Goal: Transaction & Acquisition: Purchase product/service

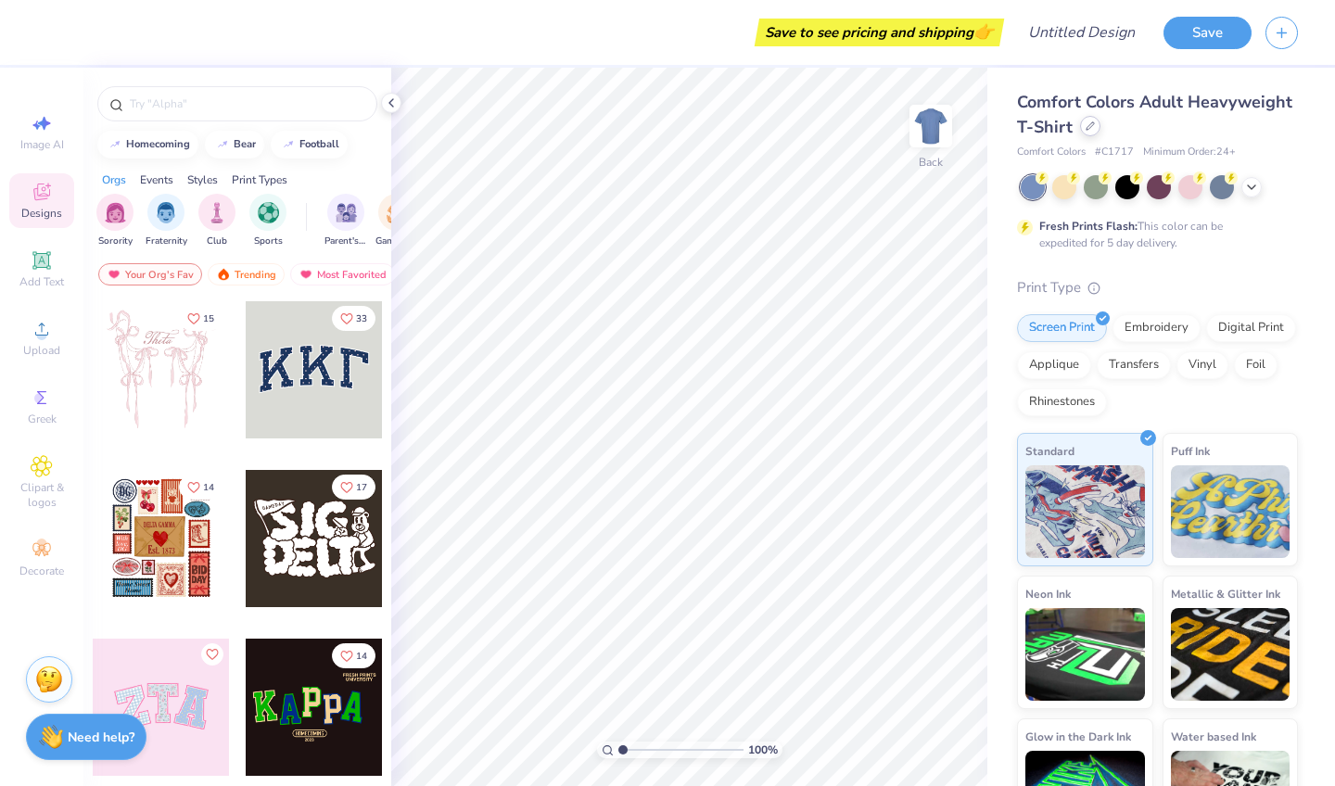
click at [1087, 131] on div at bounding box center [1090, 126] width 20 height 20
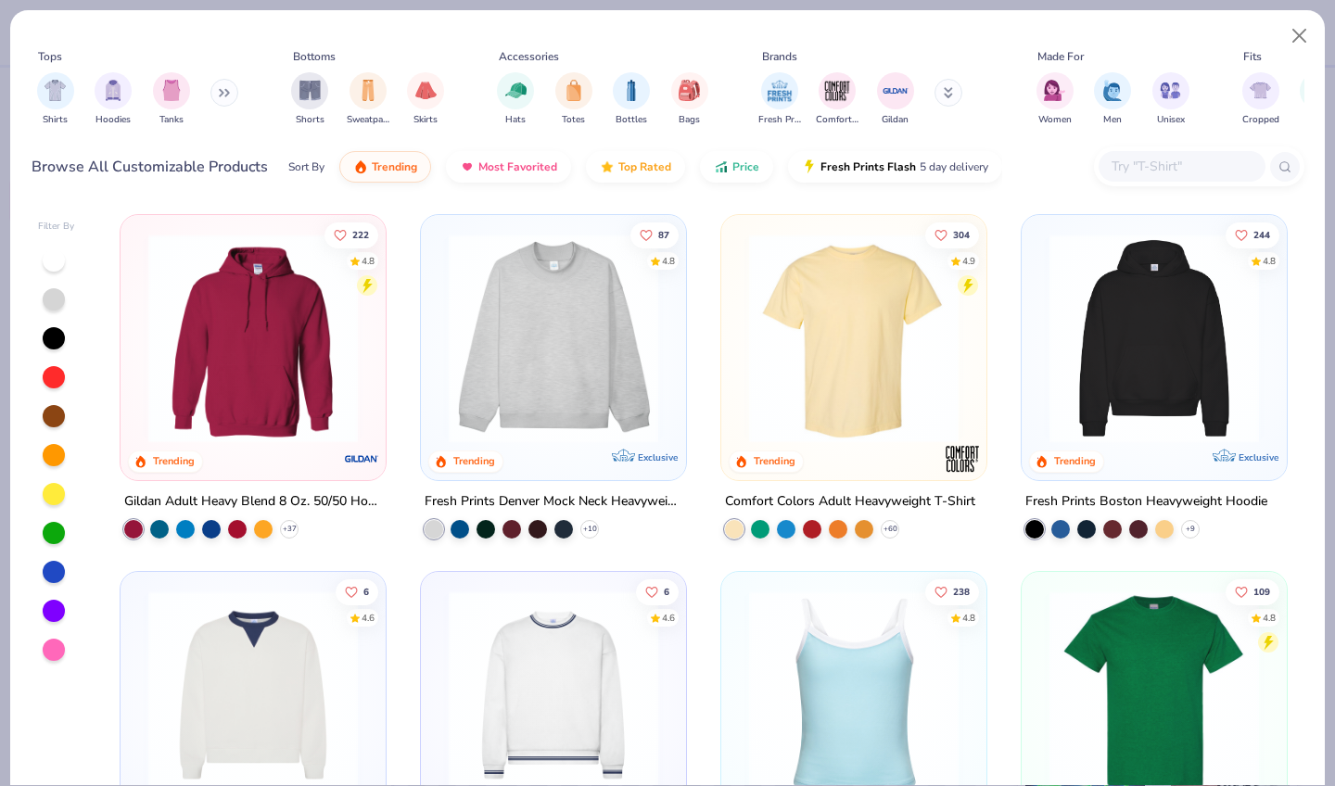
click at [227, 94] on icon at bounding box center [224, 92] width 11 height 9
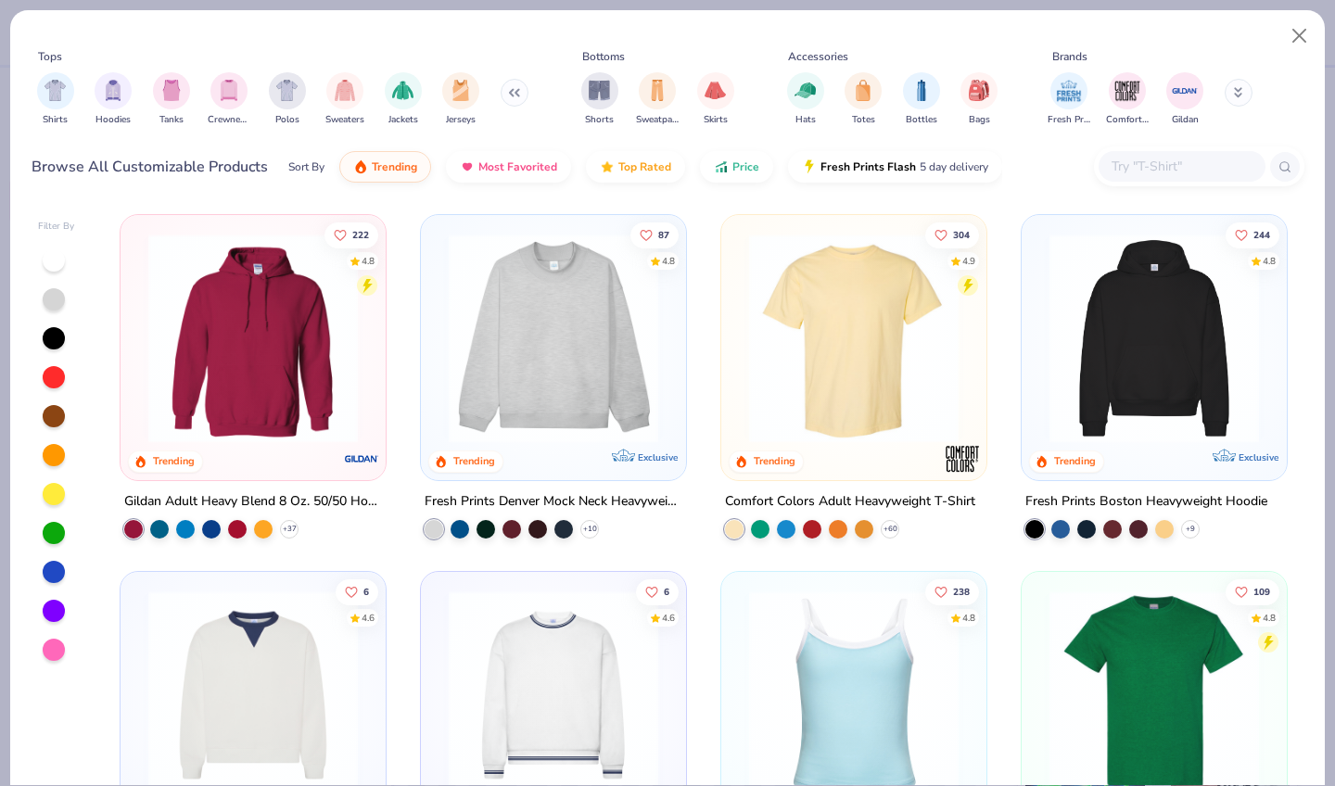
click at [225, 91] on img "filter for Crewnecks" at bounding box center [229, 90] width 20 height 21
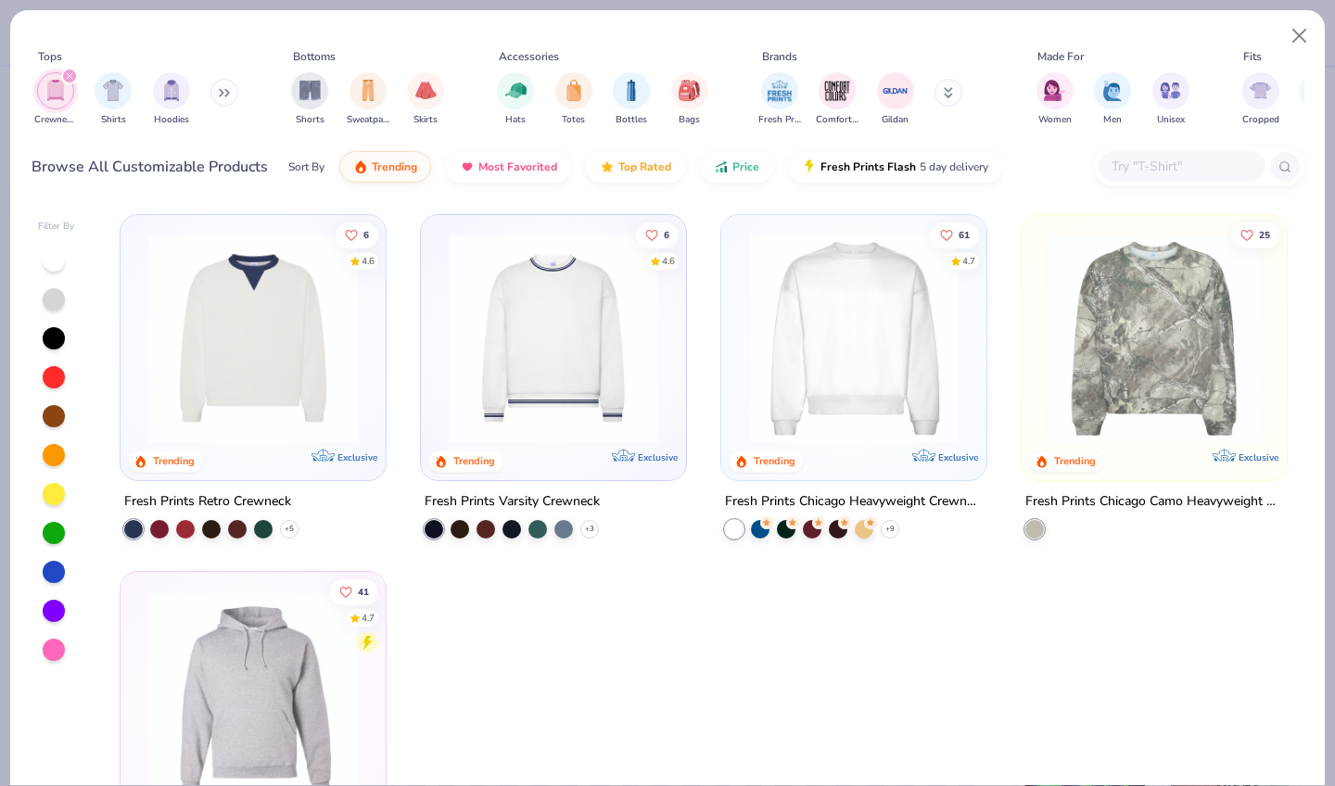
click at [227, 90] on icon at bounding box center [224, 92] width 11 height 9
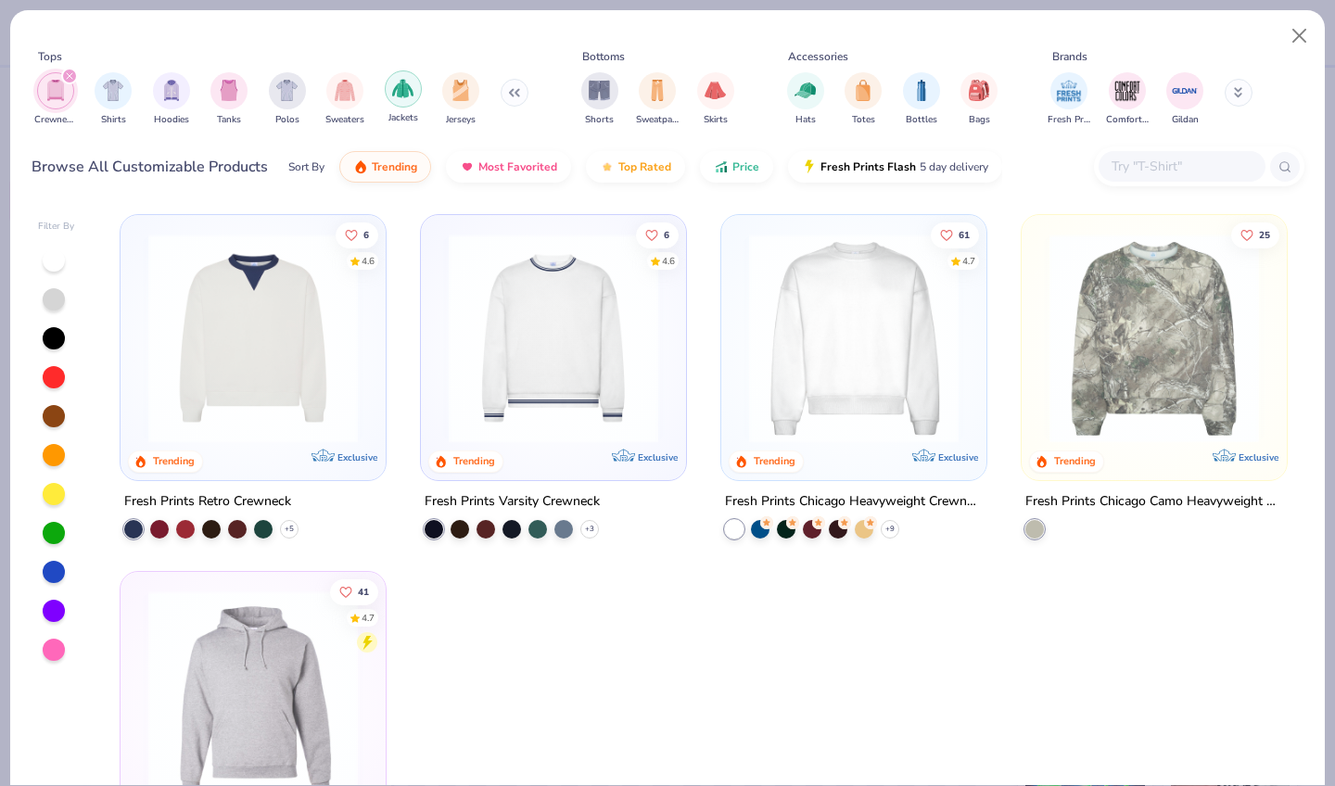
click at [391, 90] on div "filter for Jackets" at bounding box center [403, 88] width 37 height 37
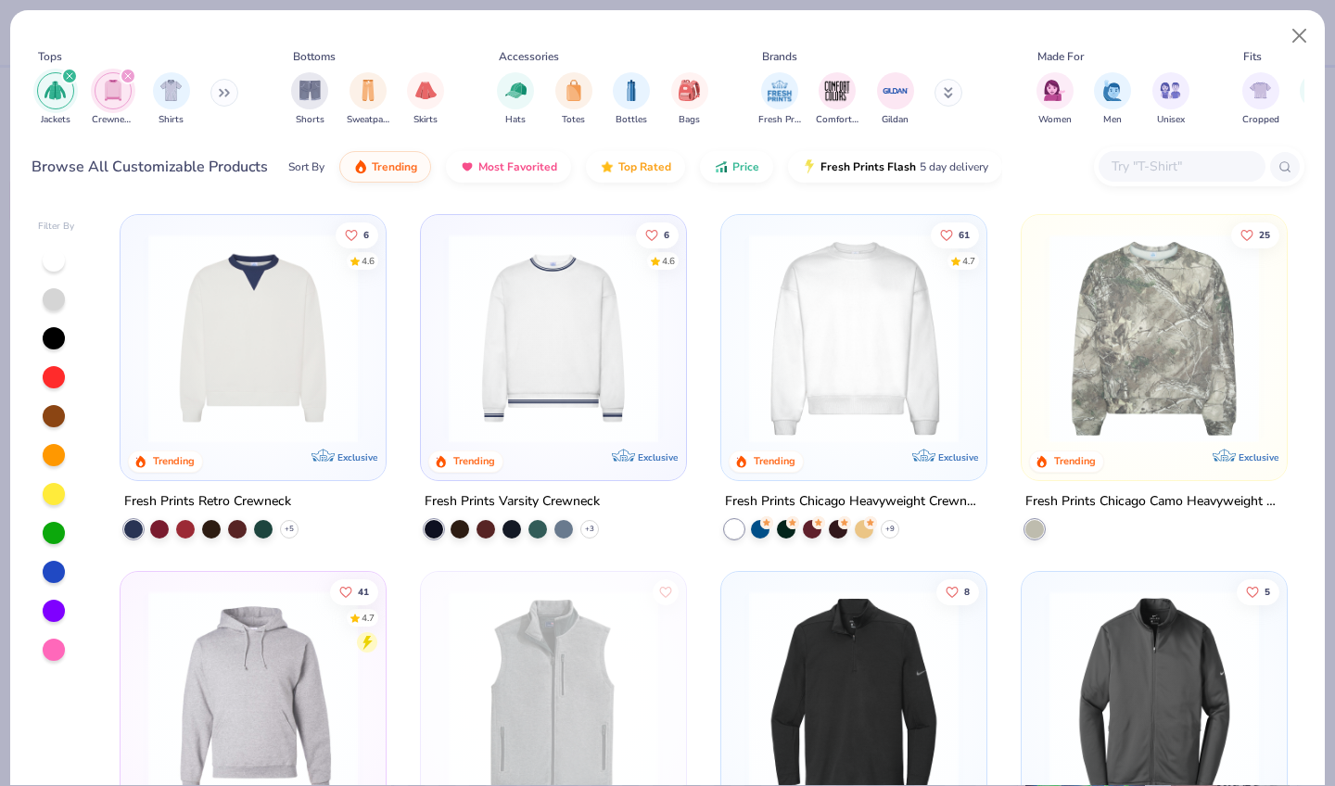
click at [224, 95] on icon at bounding box center [224, 92] width 11 height 9
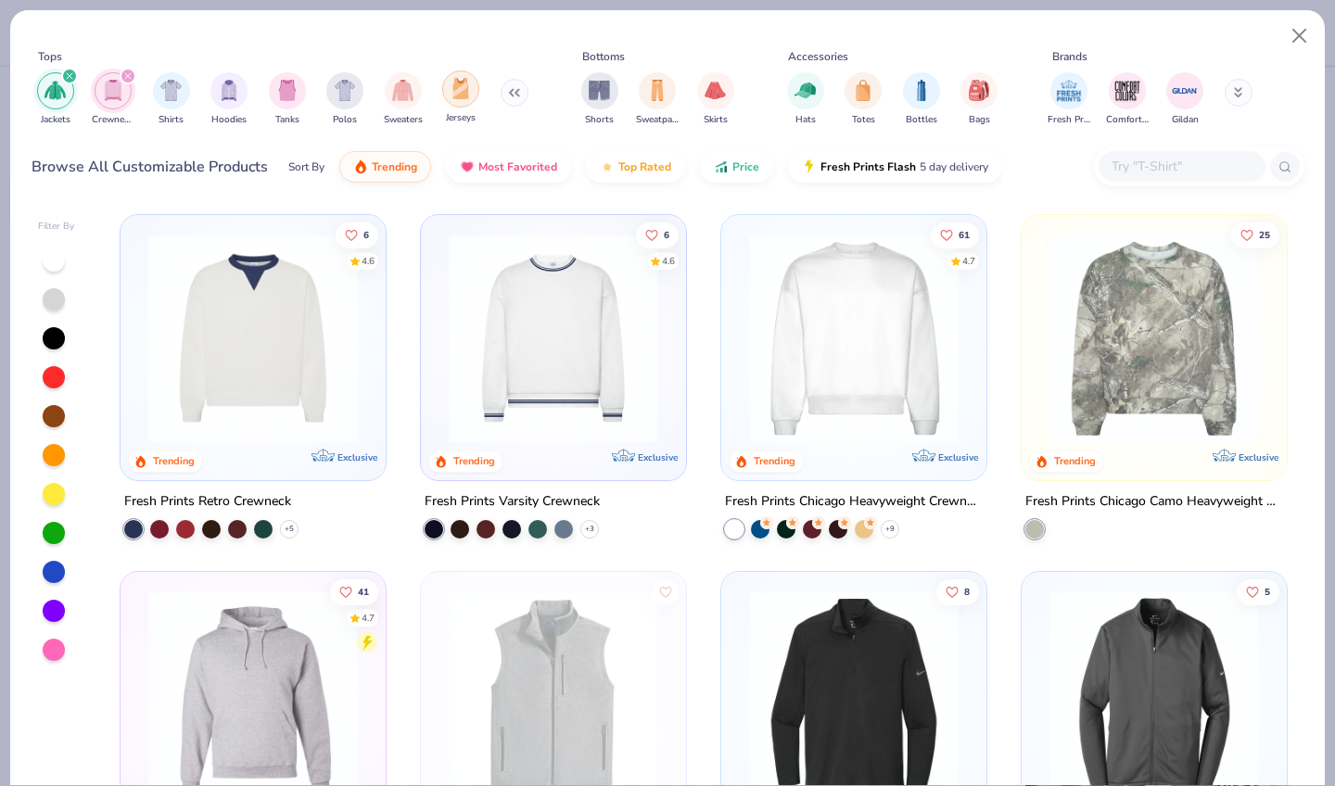
click at [467, 96] on img "filter for Jerseys" at bounding box center [461, 88] width 20 height 21
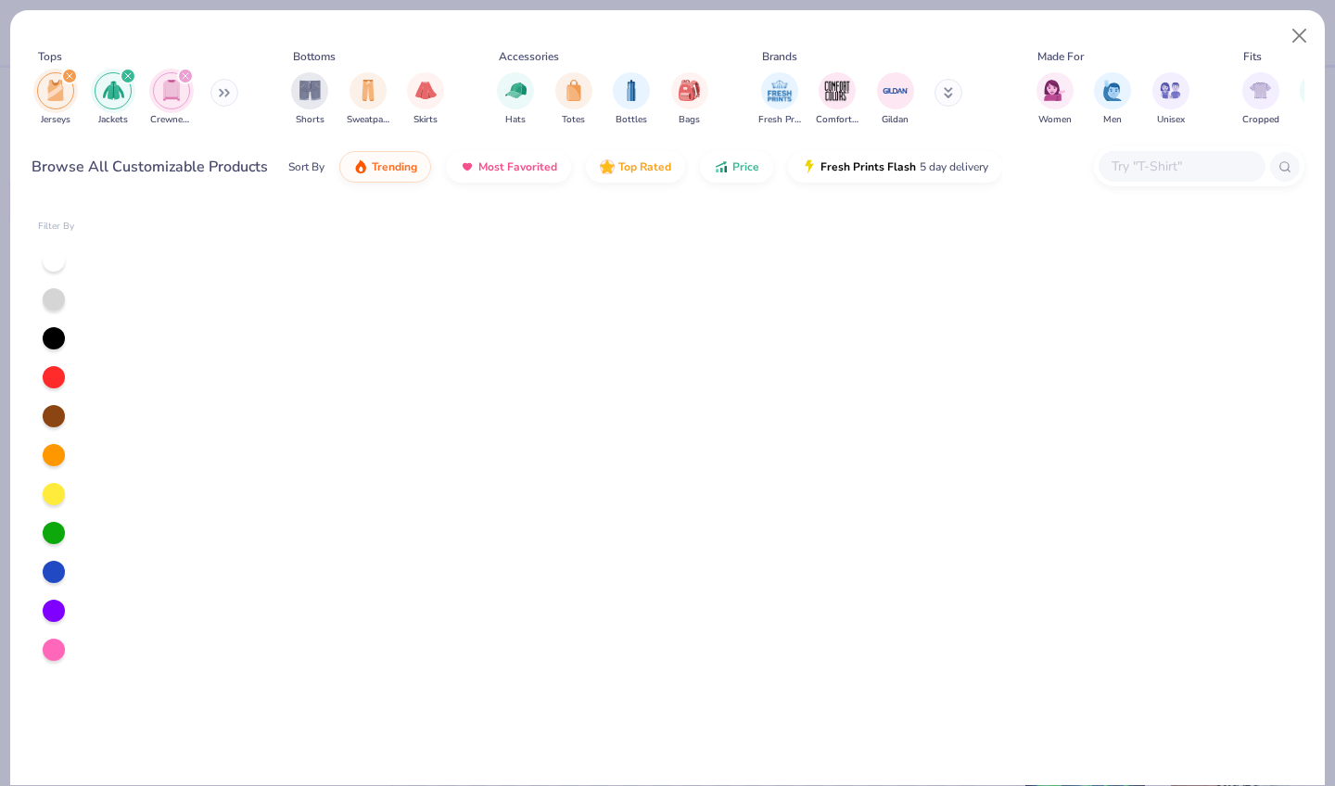
scroll to position [900, 0]
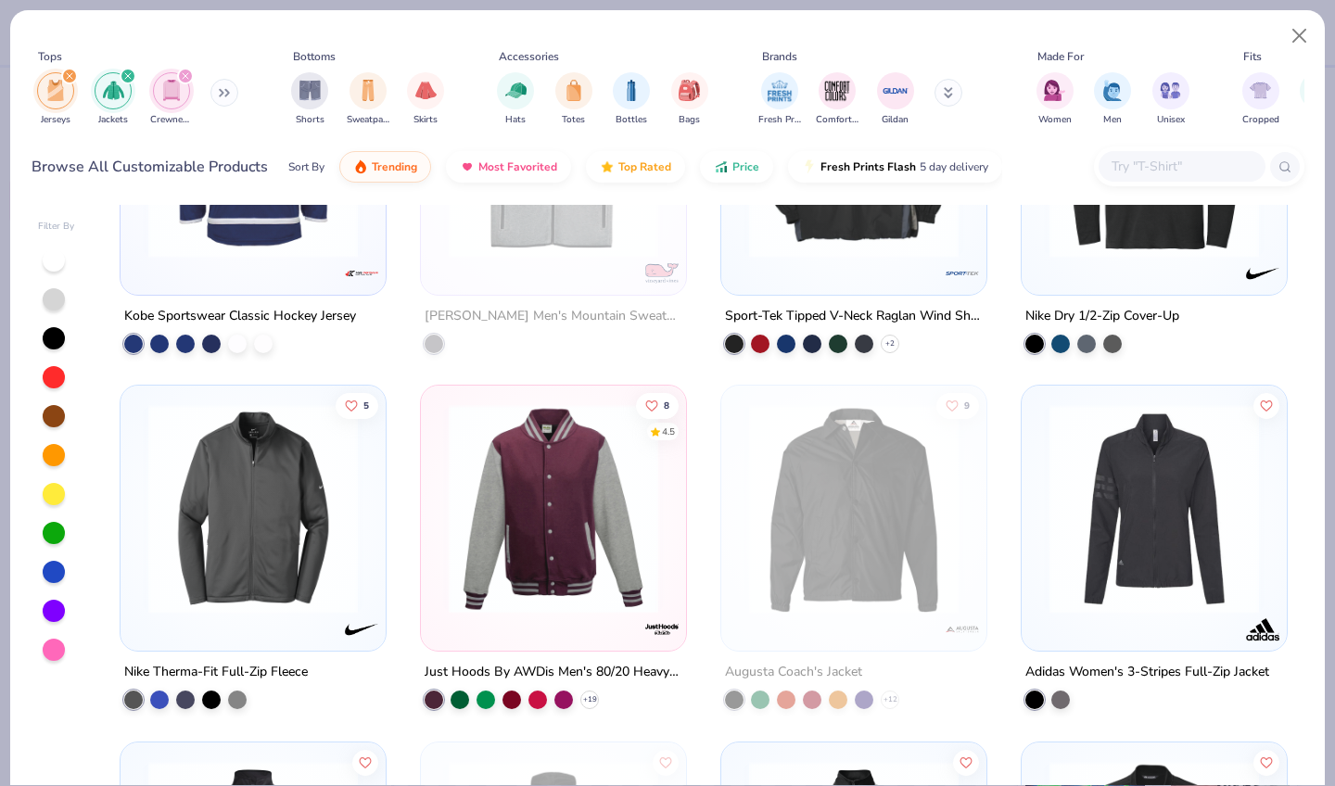
click at [71, 77] on icon "filter for Jerseys" at bounding box center [70, 76] width 6 height 6
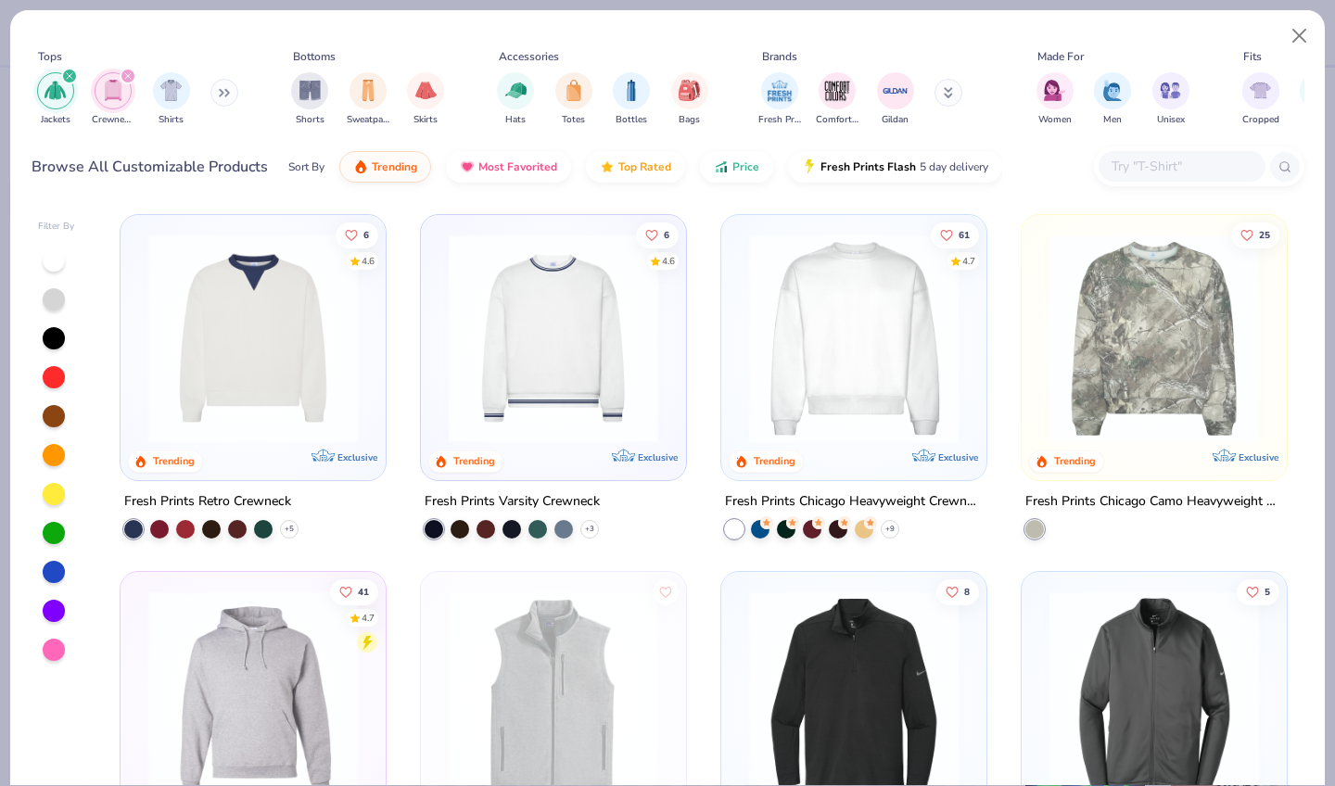
click at [128, 72] on icon "filter for Crewnecks" at bounding box center [127, 75] width 7 height 7
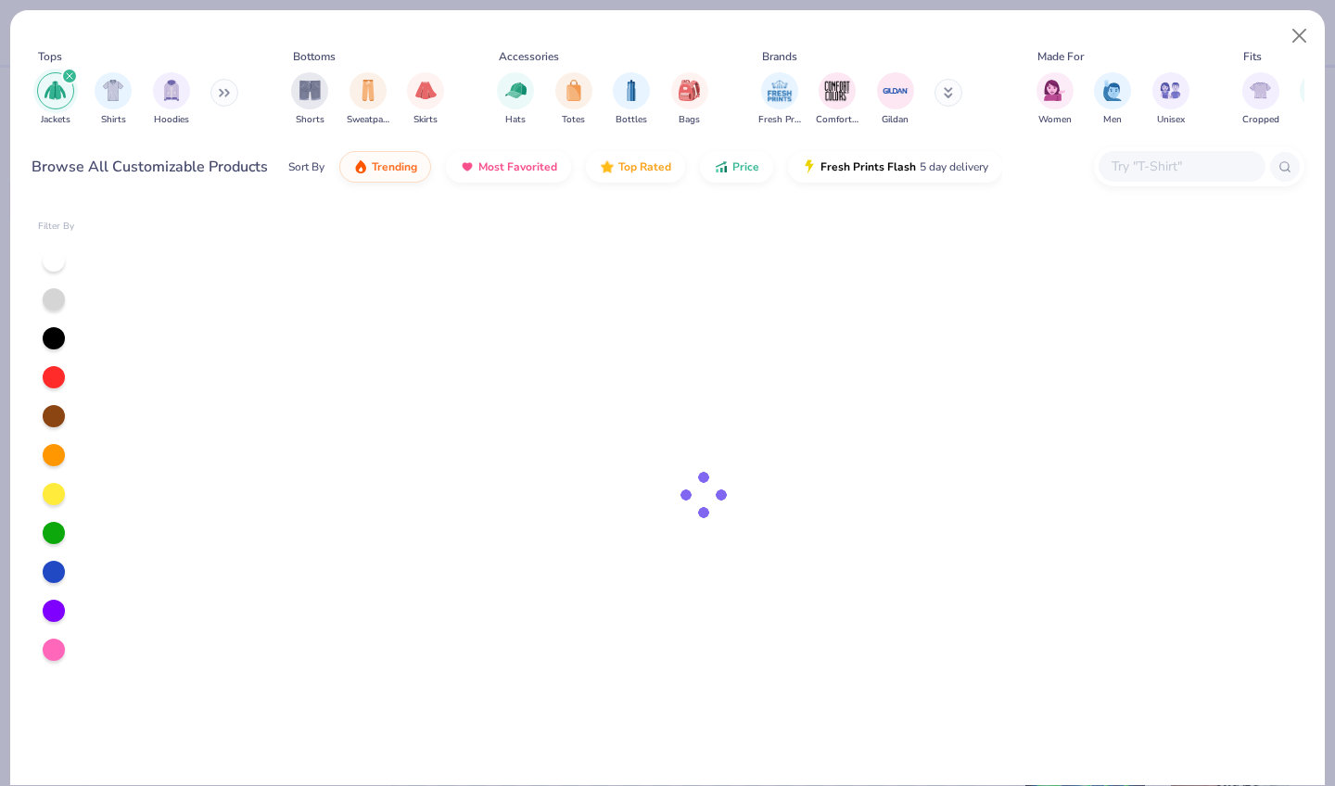
click at [69, 75] on icon "filter for Jackets" at bounding box center [70, 76] width 6 height 6
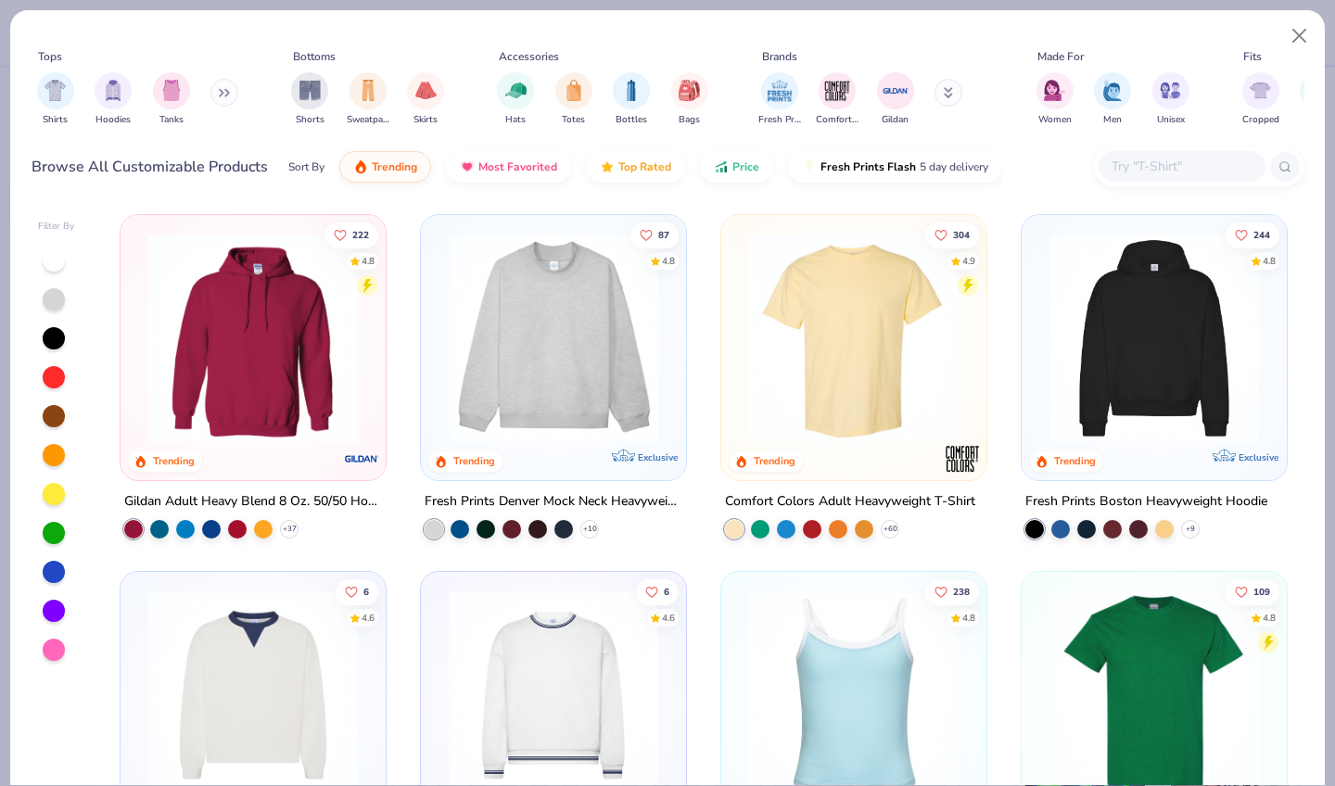
click at [218, 96] on button at bounding box center [225, 93] width 28 height 28
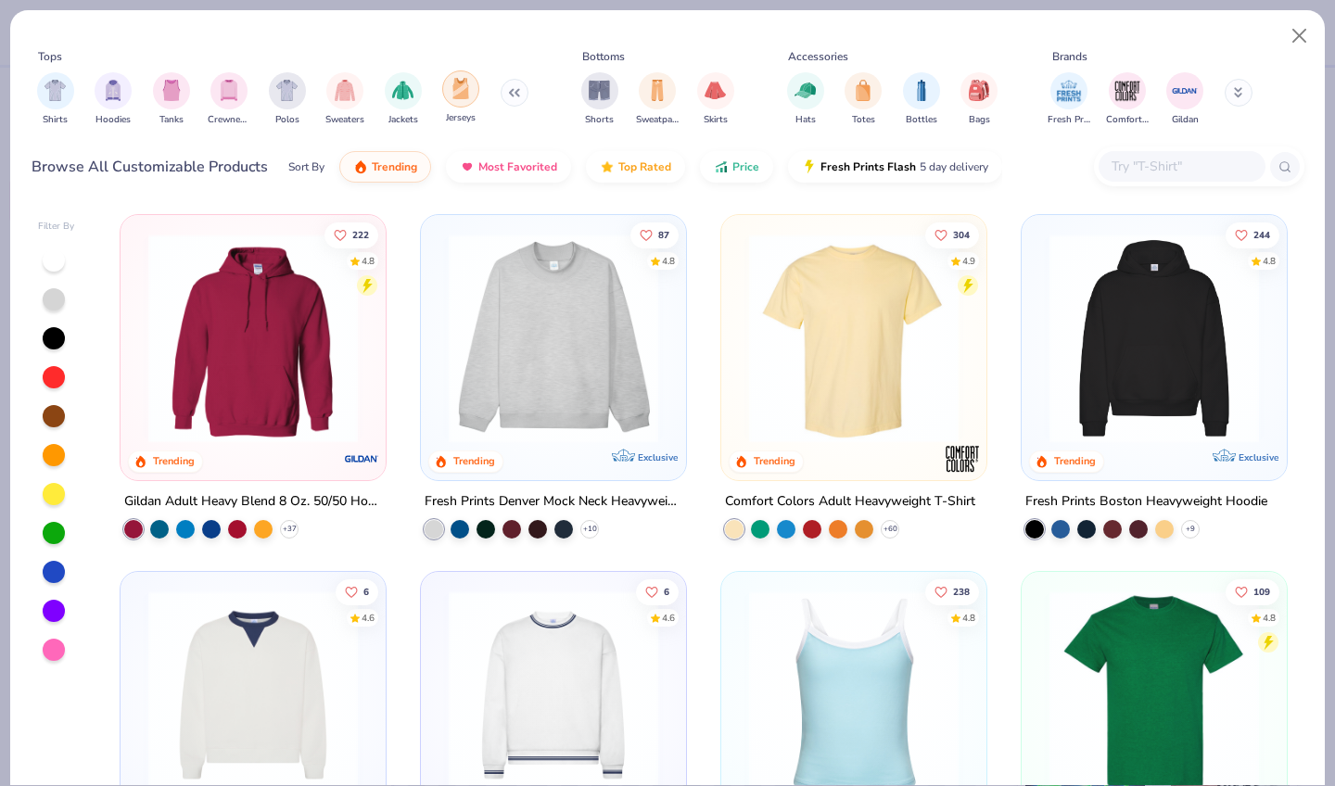
click at [452, 87] on img "filter for Jerseys" at bounding box center [461, 88] width 20 height 21
